Goal: Task Accomplishment & Management: Complete application form

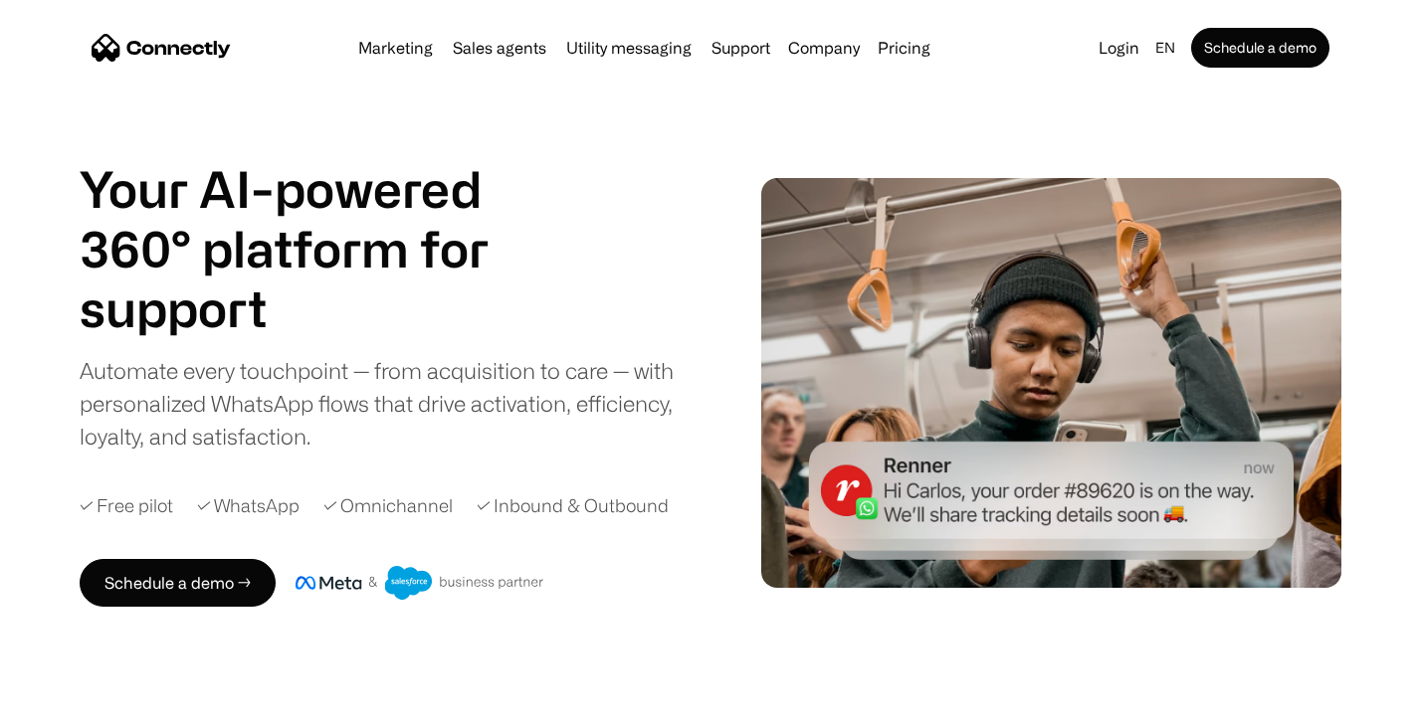
click at [672, 189] on div "Your AI-powered 360° platform for sales agents support utility sales agents Sli…" at bounding box center [391, 306] width 623 height 294
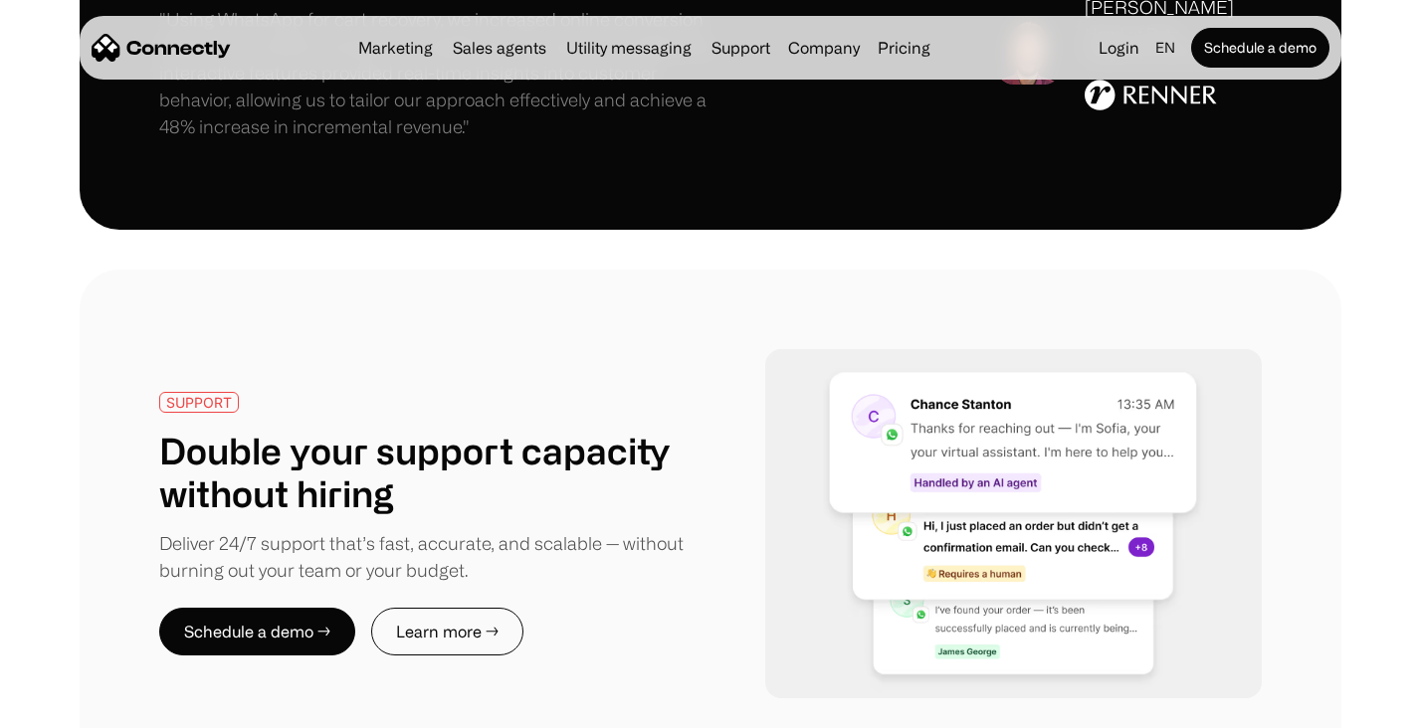
scroll to position [3267, 0]
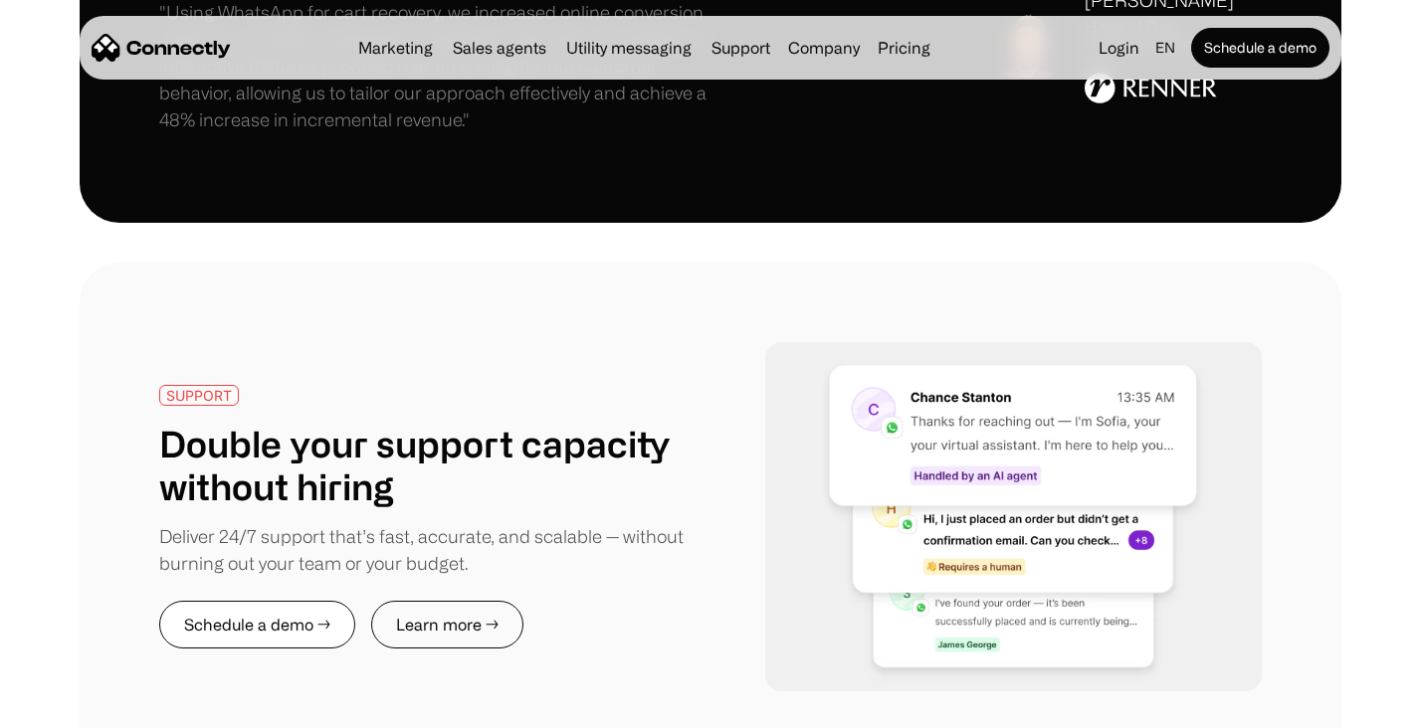
click at [319, 601] on link "Schedule a demo →" at bounding box center [257, 625] width 196 height 48
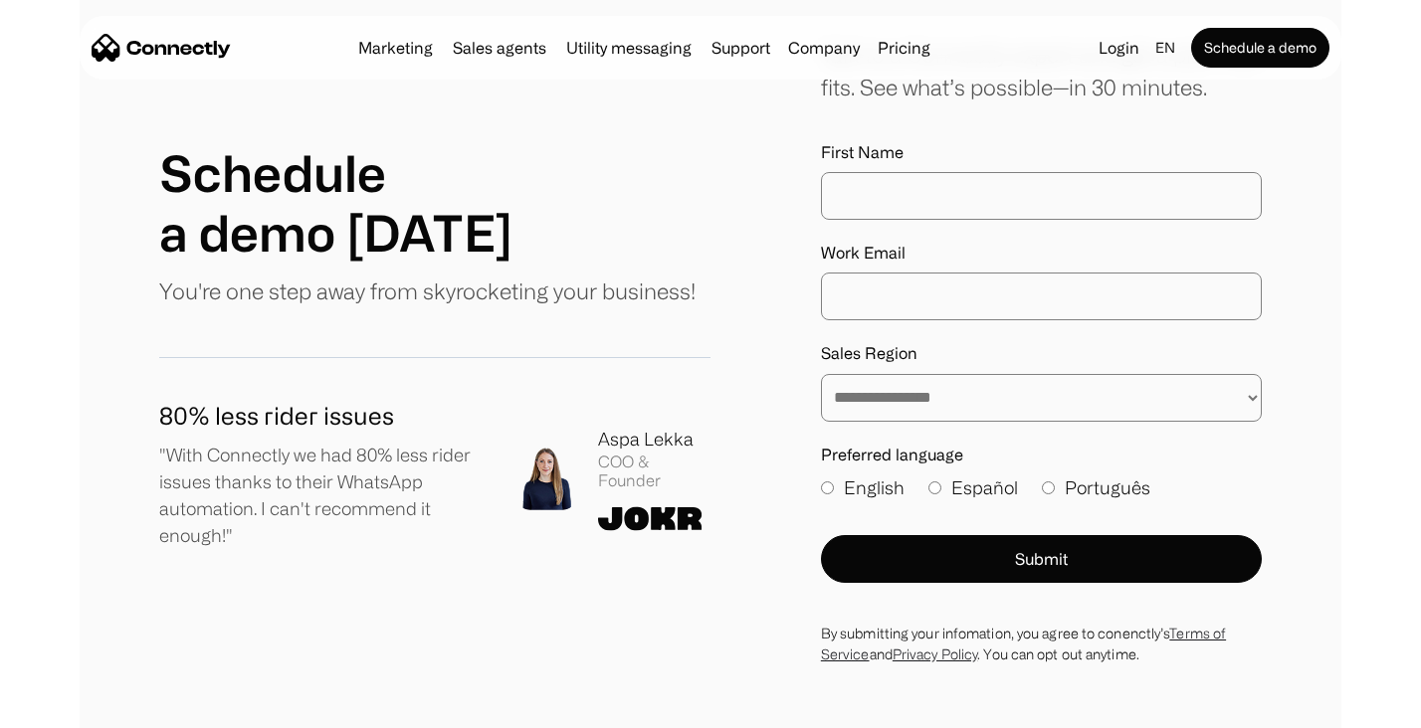
scroll to position [244, 0]
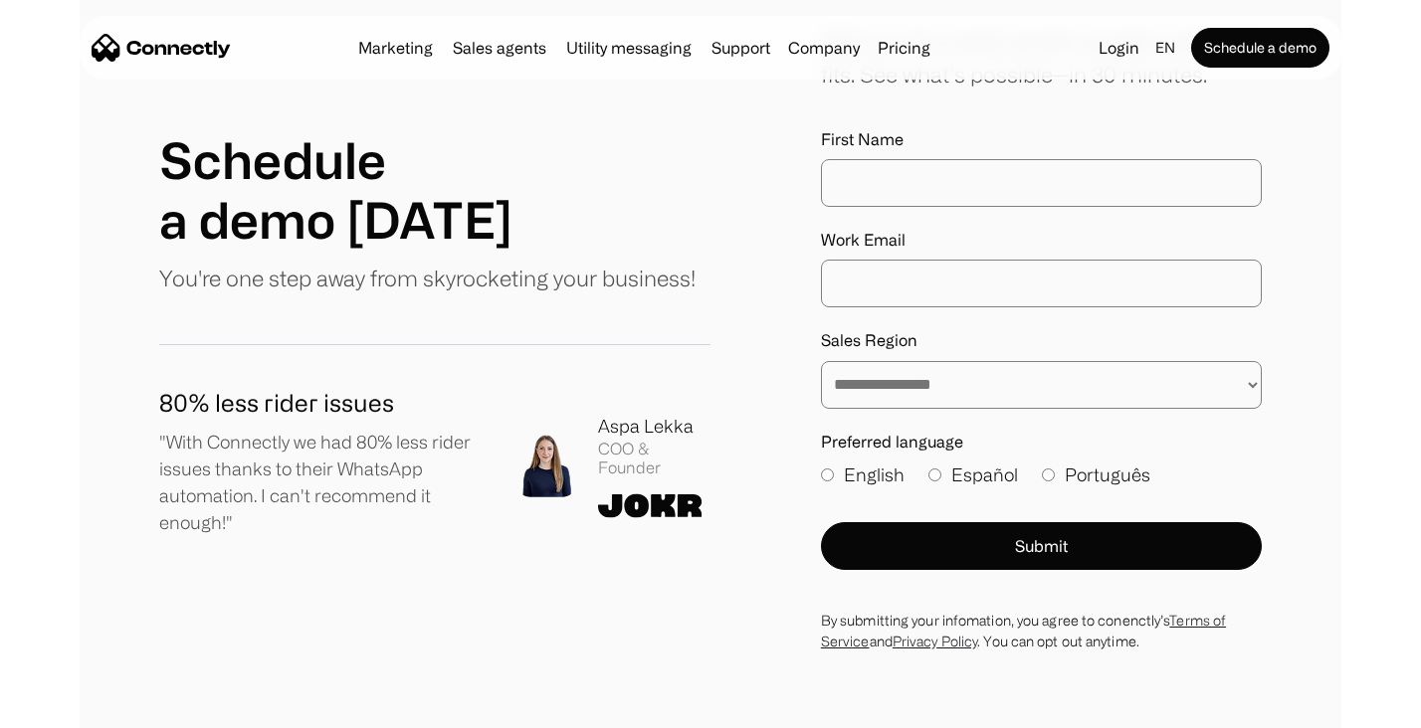
click at [544, 470] on img at bounding box center [546, 465] width 64 height 65
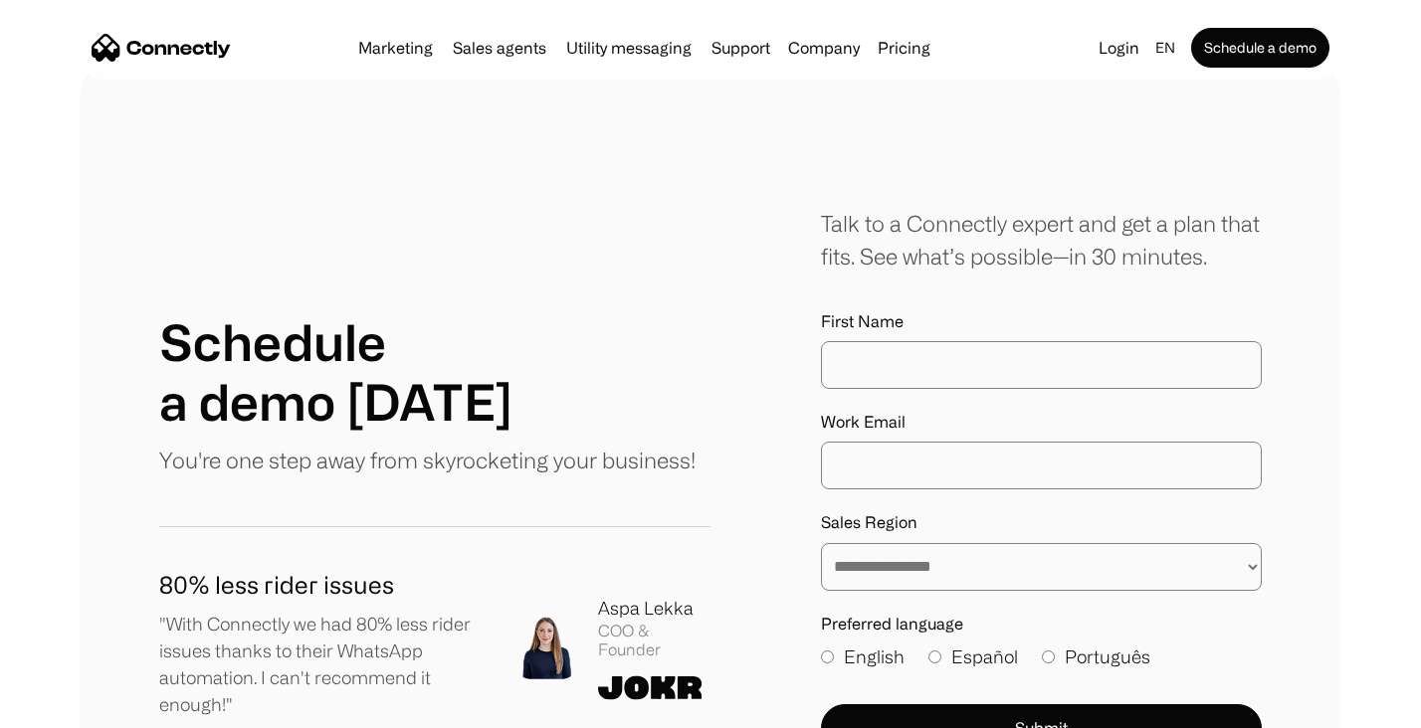
scroll to position [0, 0]
